Goal: Check status: Check status

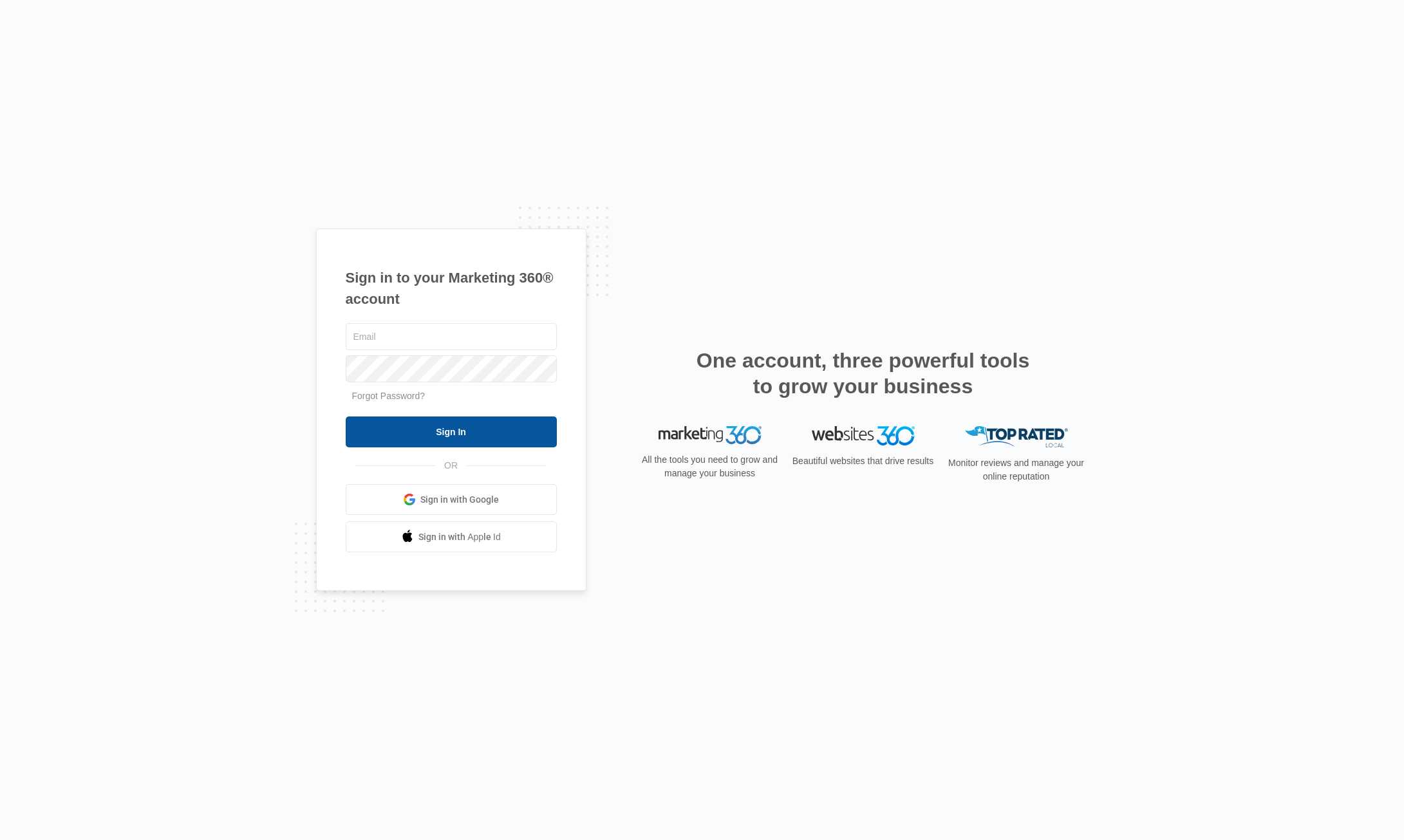
click at [415, 432] on input "Sign In" at bounding box center [451, 431] width 211 height 31
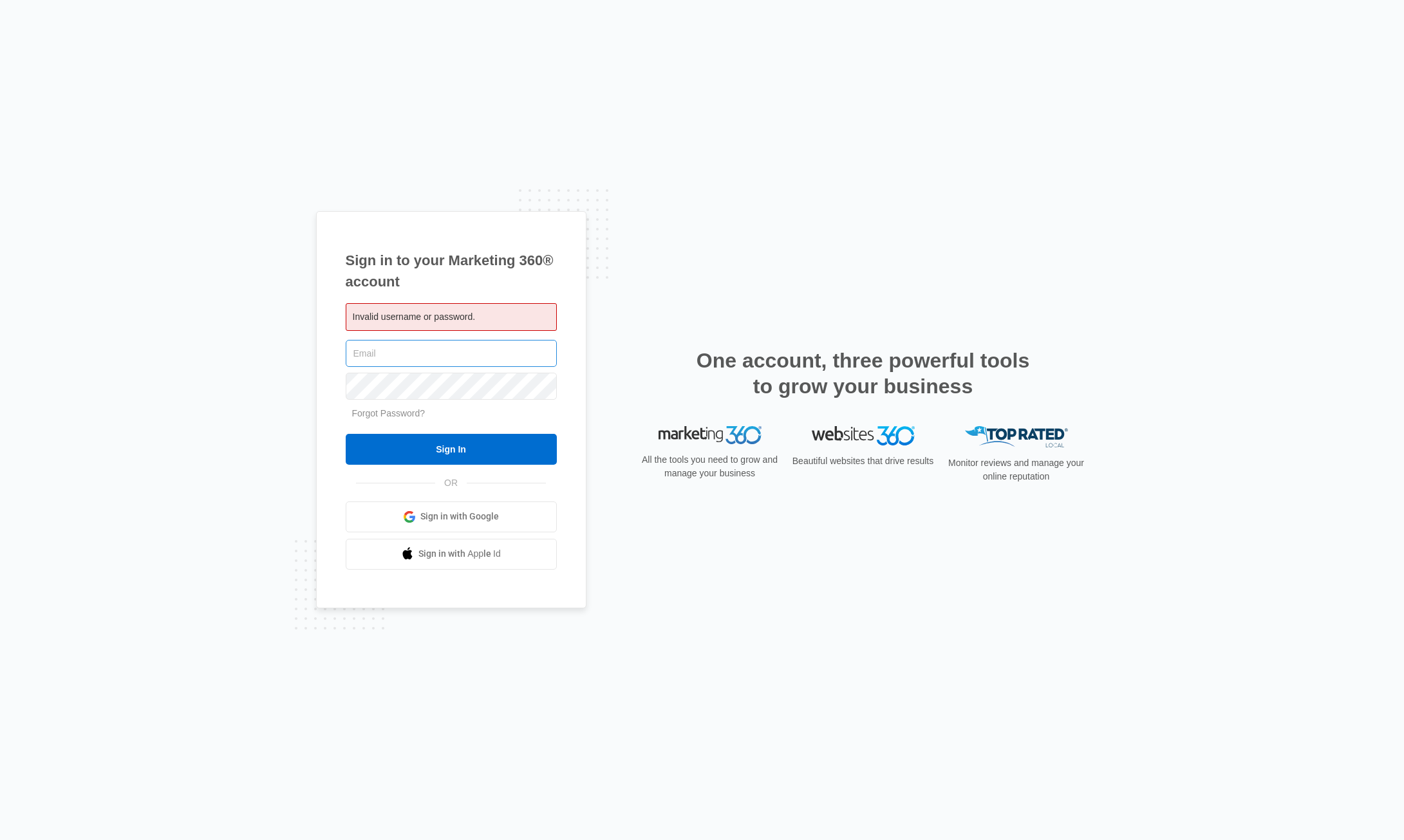
click at [372, 357] on input "text" at bounding box center [451, 353] width 211 height 27
click at [377, 313] on span "Invalid username or password." at bounding box center [414, 317] width 123 height 10
click at [369, 357] on input "text" at bounding box center [451, 353] width 211 height 27
type input "[EMAIL_ADDRESS][DOMAIN_NAME]"
click at [491, 451] on input "Sign In" at bounding box center [451, 449] width 211 height 31
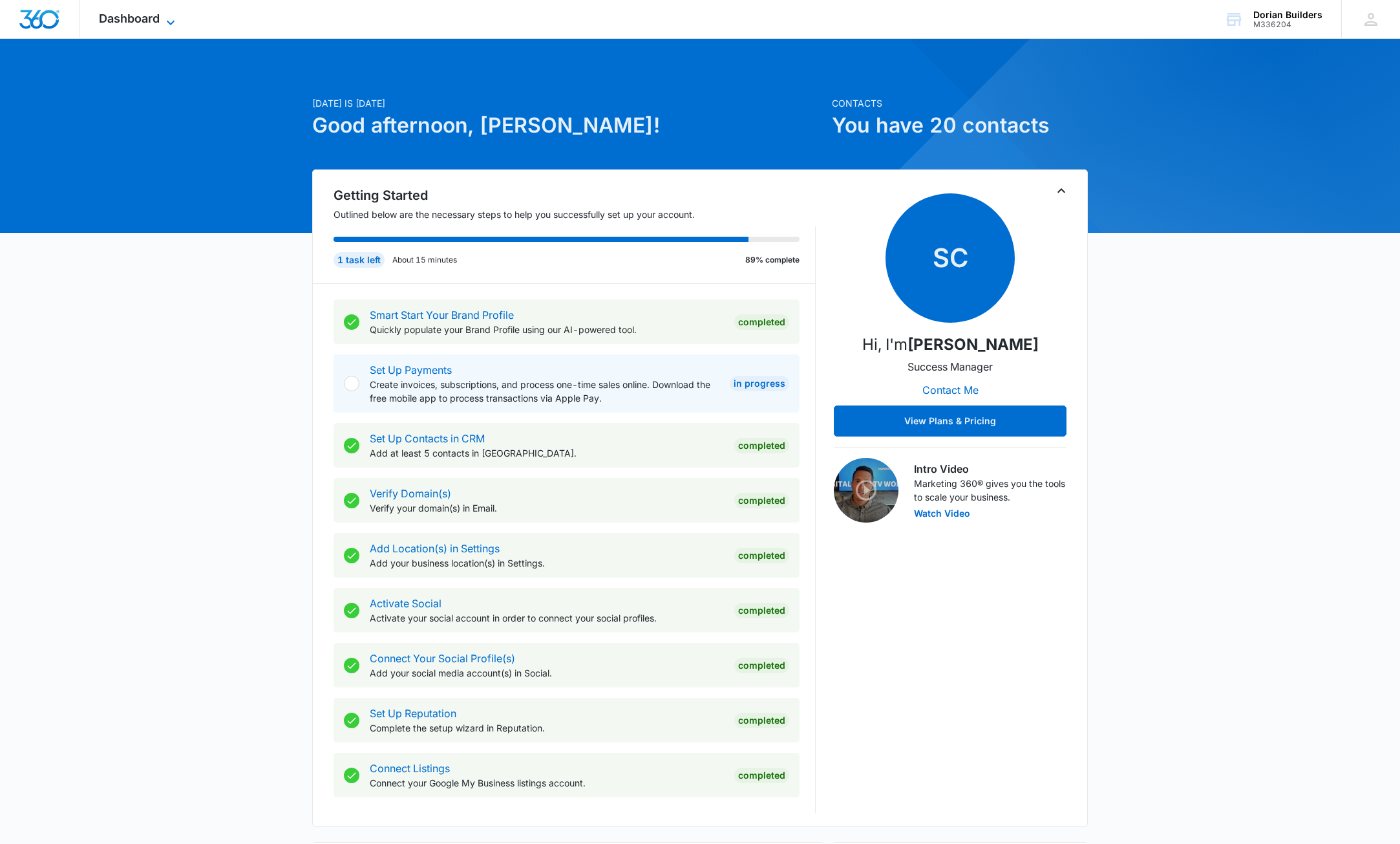
click at [173, 23] on icon at bounding box center [171, 23] width 16 height 16
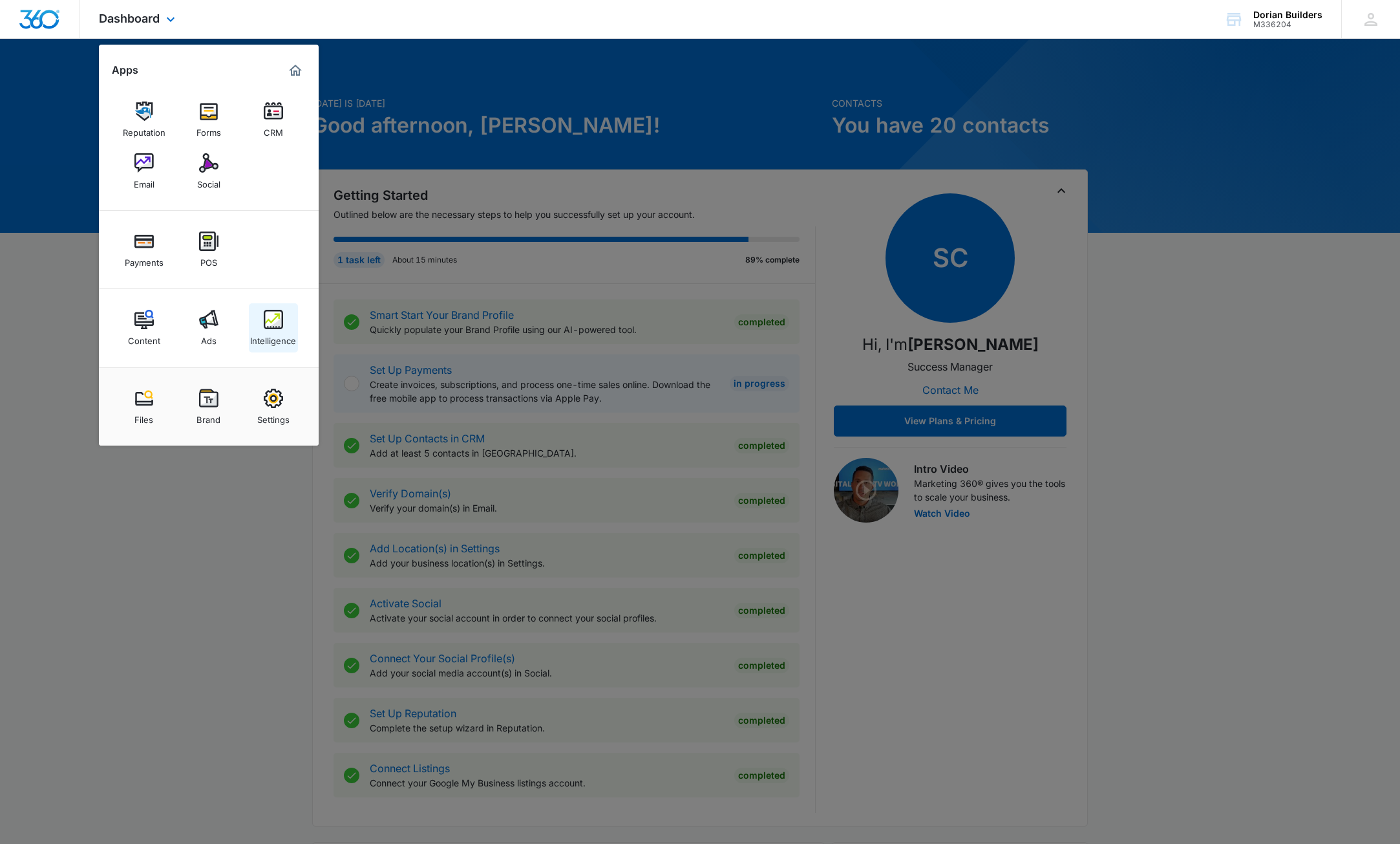
click at [270, 325] on img at bounding box center [273, 319] width 19 height 19
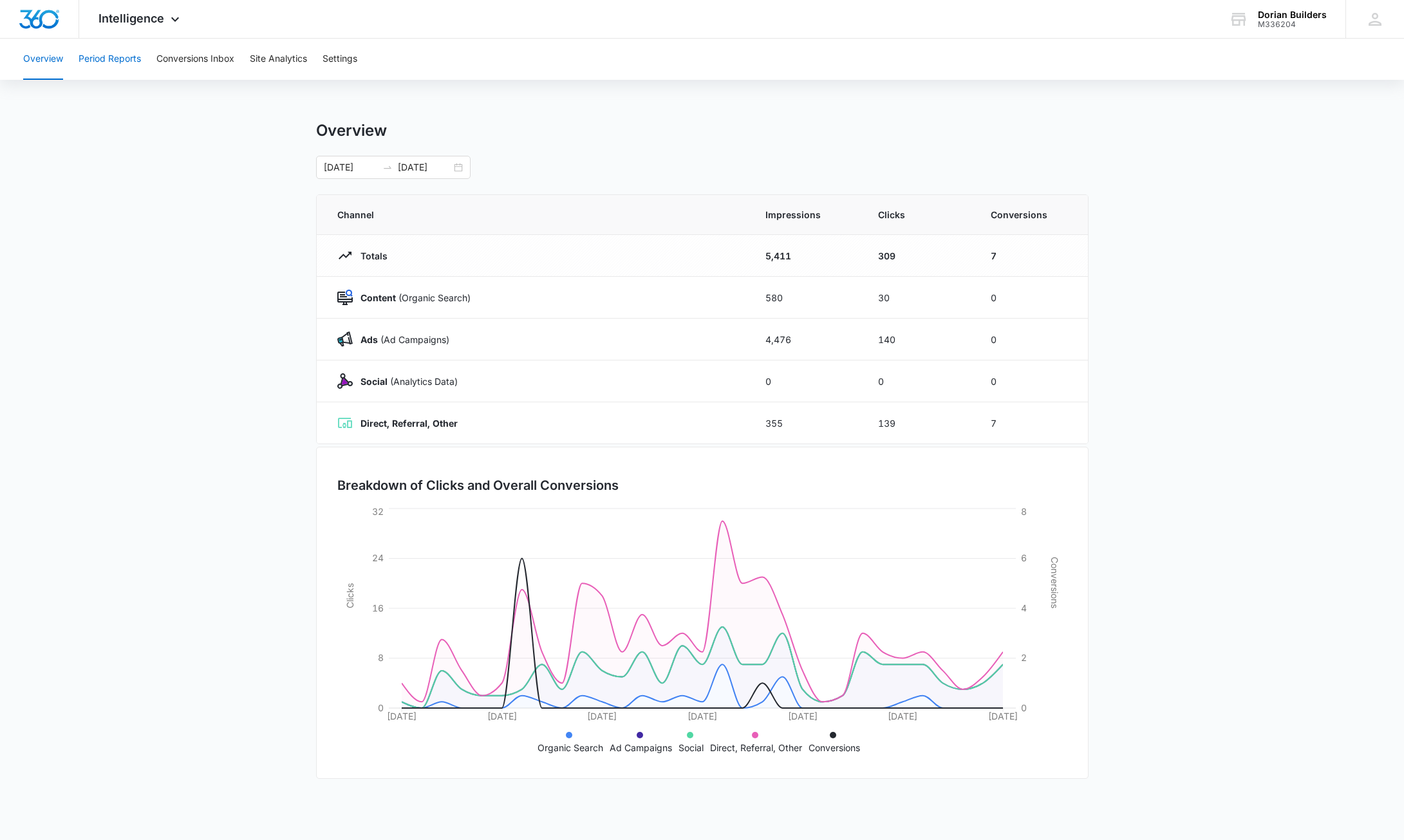
click at [106, 60] on button "Period Reports" at bounding box center [110, 59] width 63 height 41
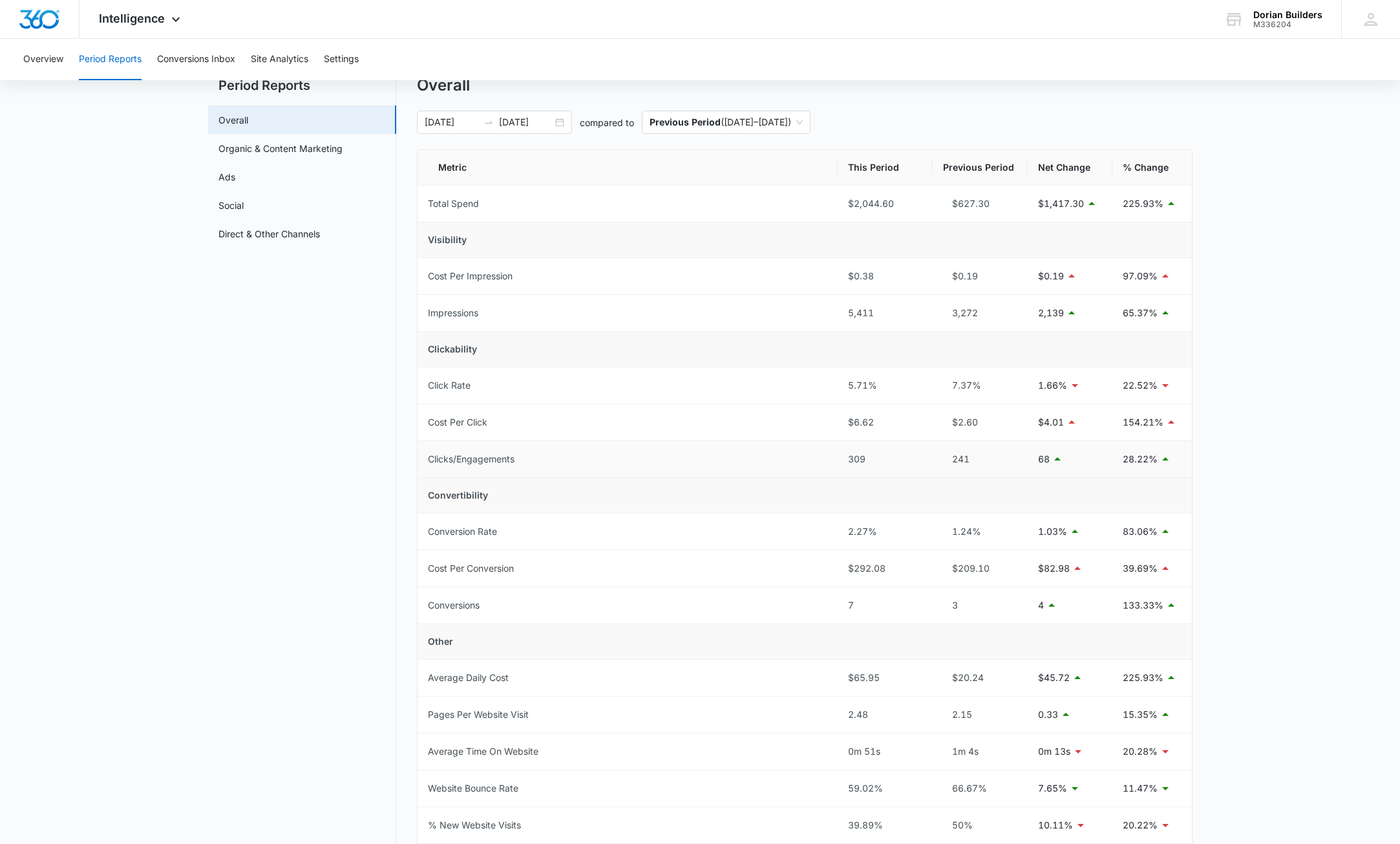
scroll to position [31, 0]
